Goal: Register for event/course

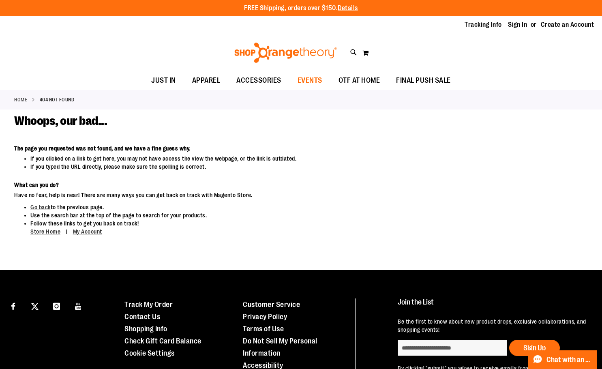
type input "**********"
click at [302, 78] on span "EVENTS" at bounding box center [309, 80] width 25 height 18
